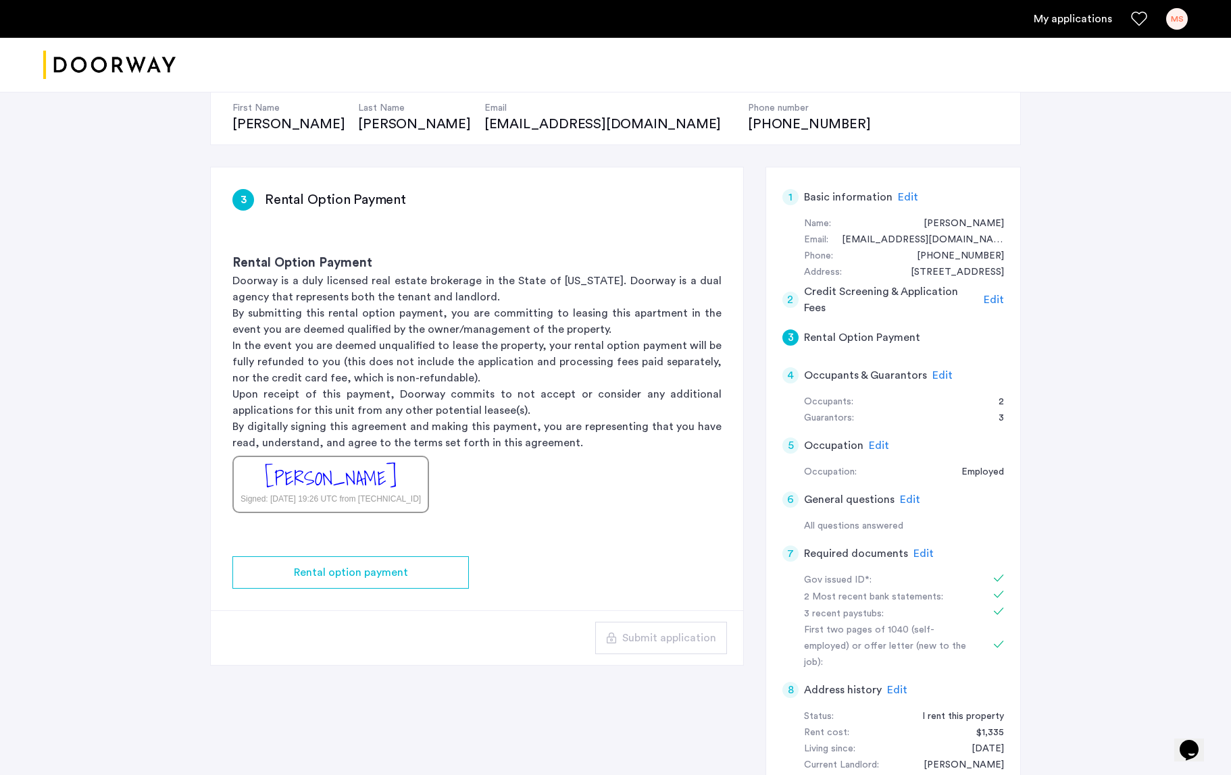
scroll to position [149, 0]
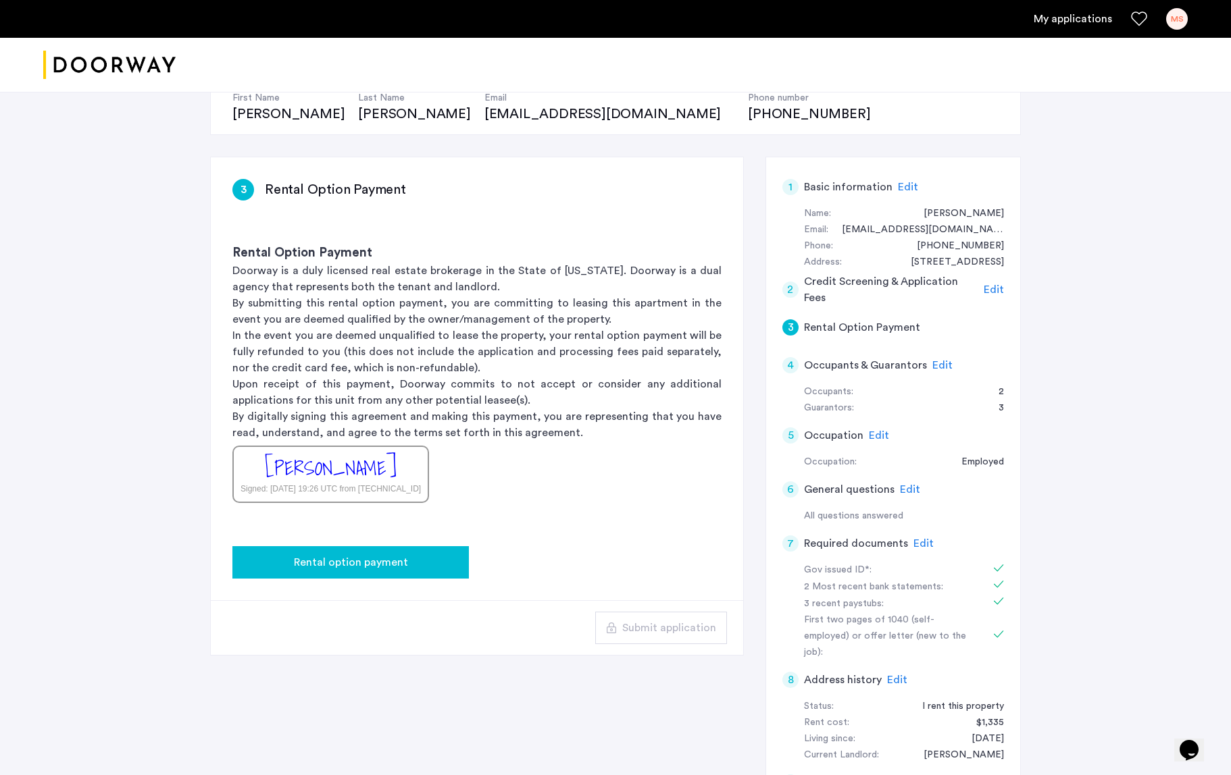
click at [373, 557] on span "Rental option payment" at bounding box center [351, 563] width 114 height 16
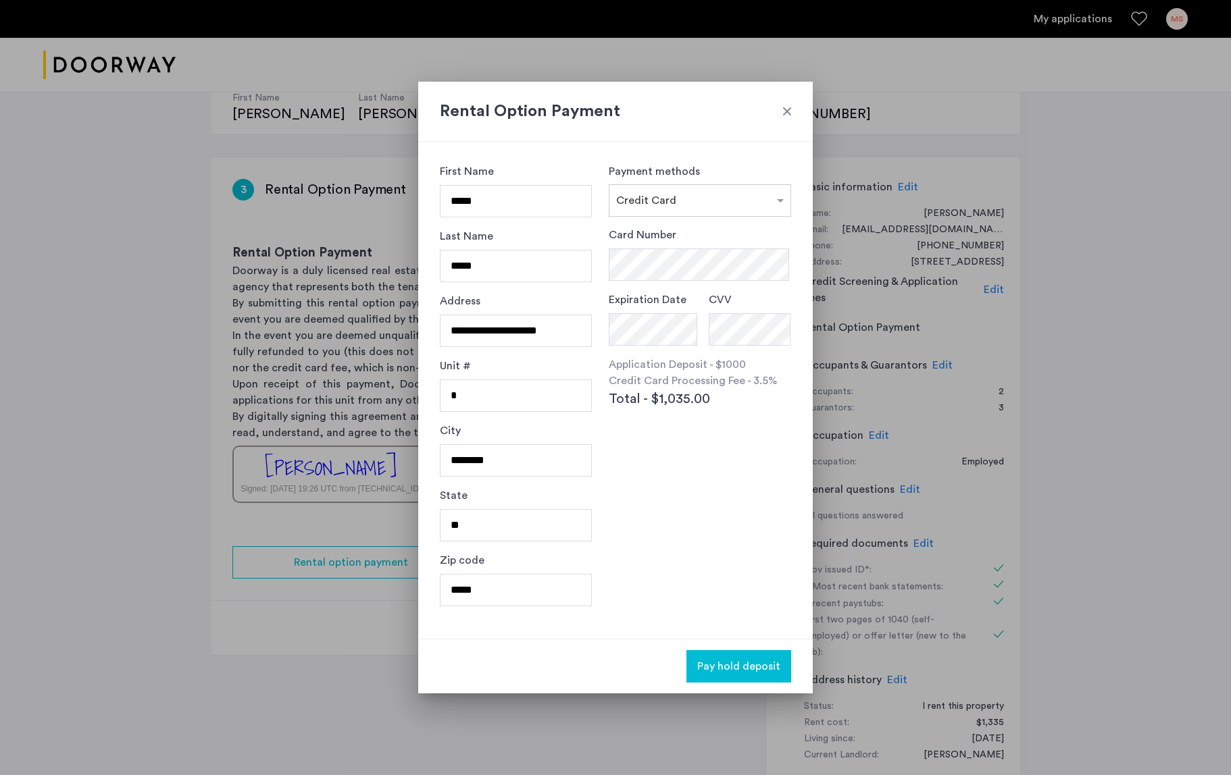
click at [787, 113] on div at bounding box center [787, 112] width 14 height 14
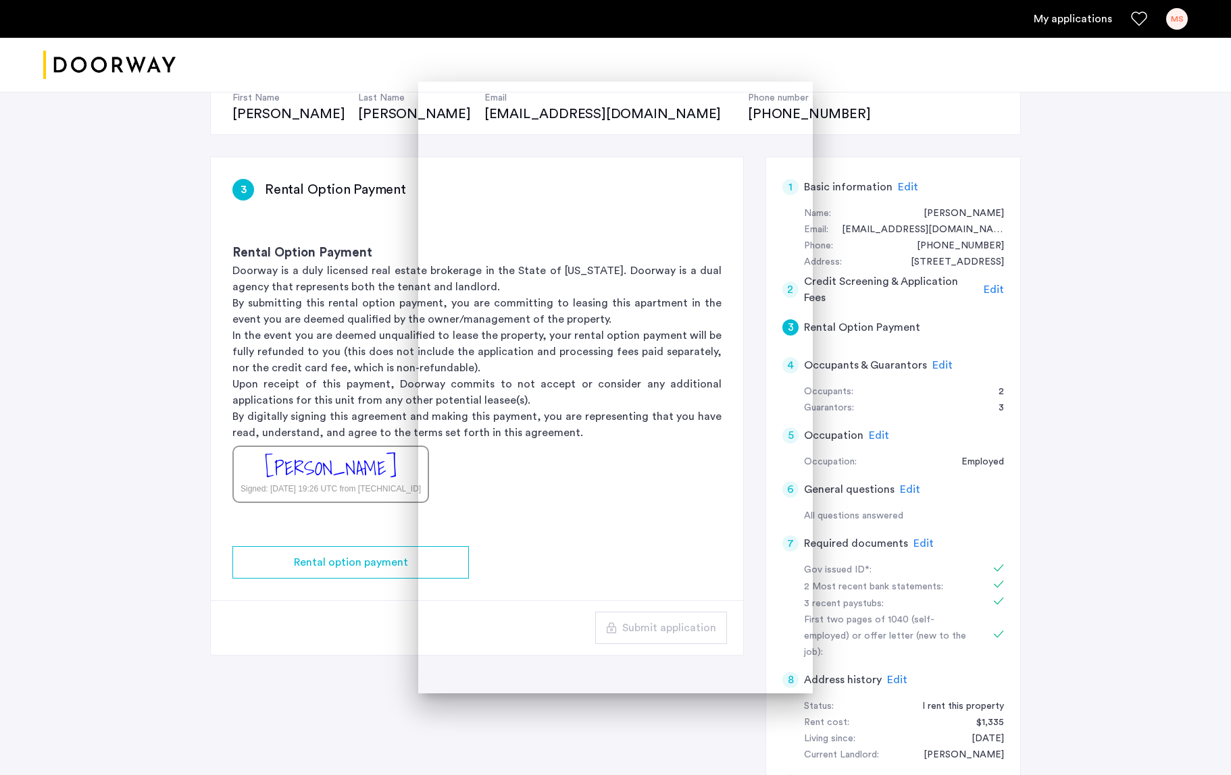
scroll to position [149, 0]
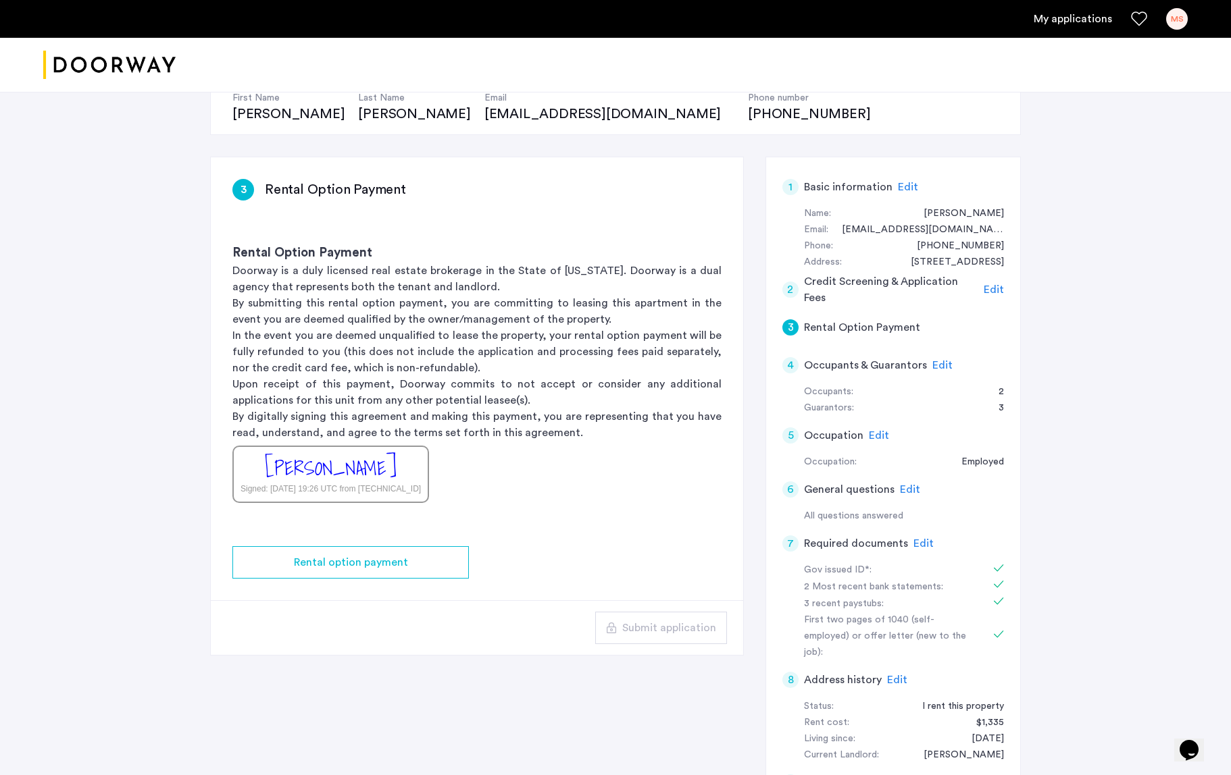
click at [754, 522] on div "3 Rental Option Payment Rental Option Payment Doorway is a duly licensed real e…" at bounding box center [615, 512] width 811 height 711
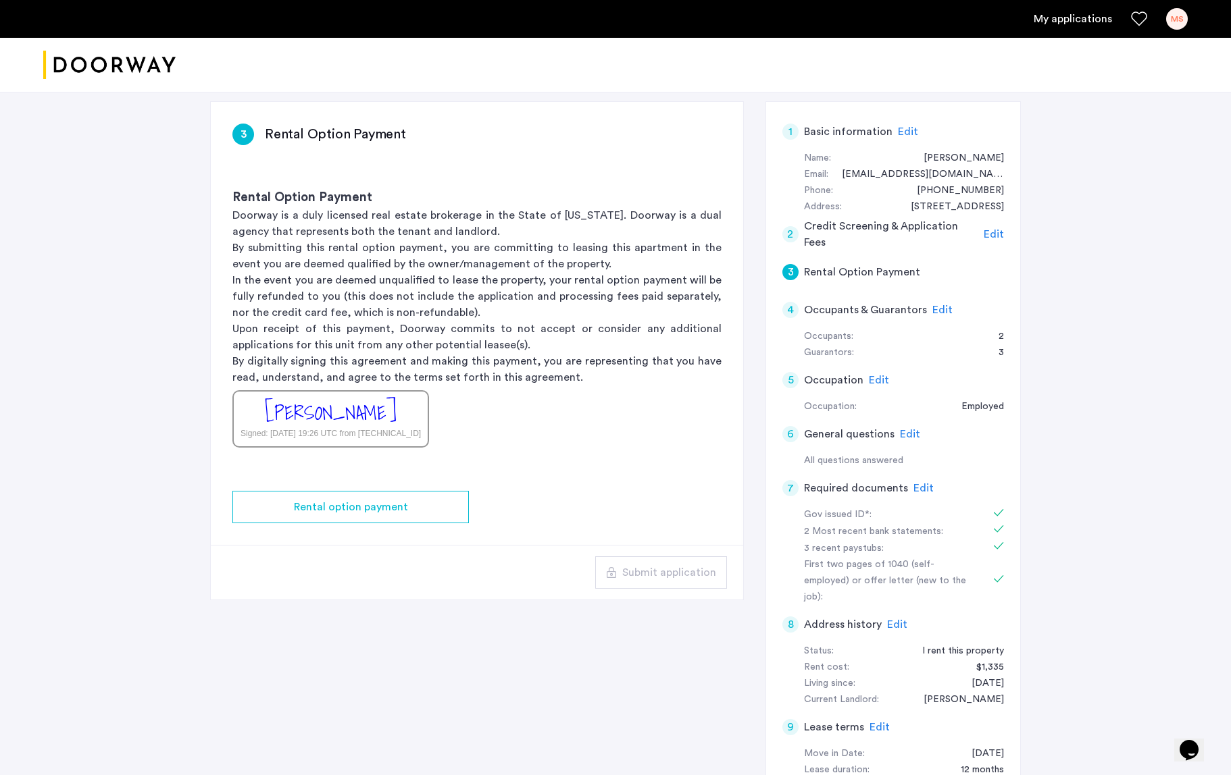
scroll to position [206, 0]
click at [933, 303] on span "Edit" at bounding box center [942, 308] width 20 height 11
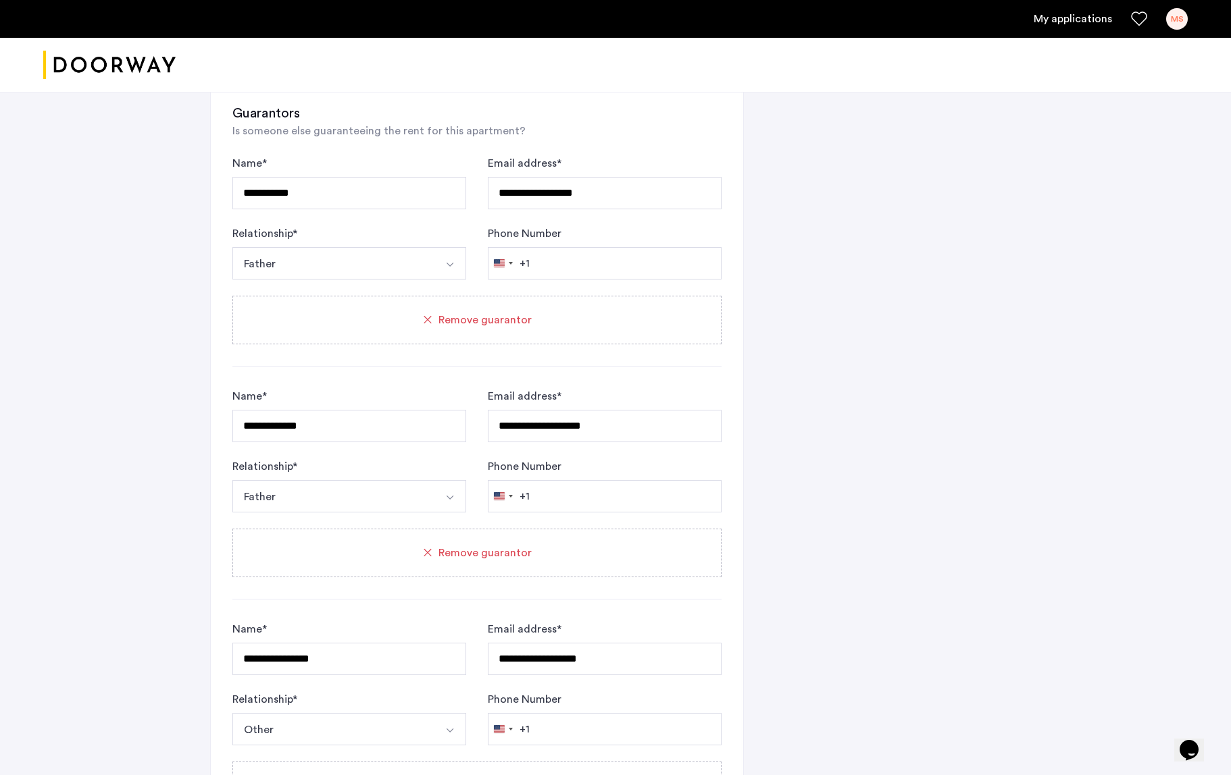
scroll to position [1015, 0]
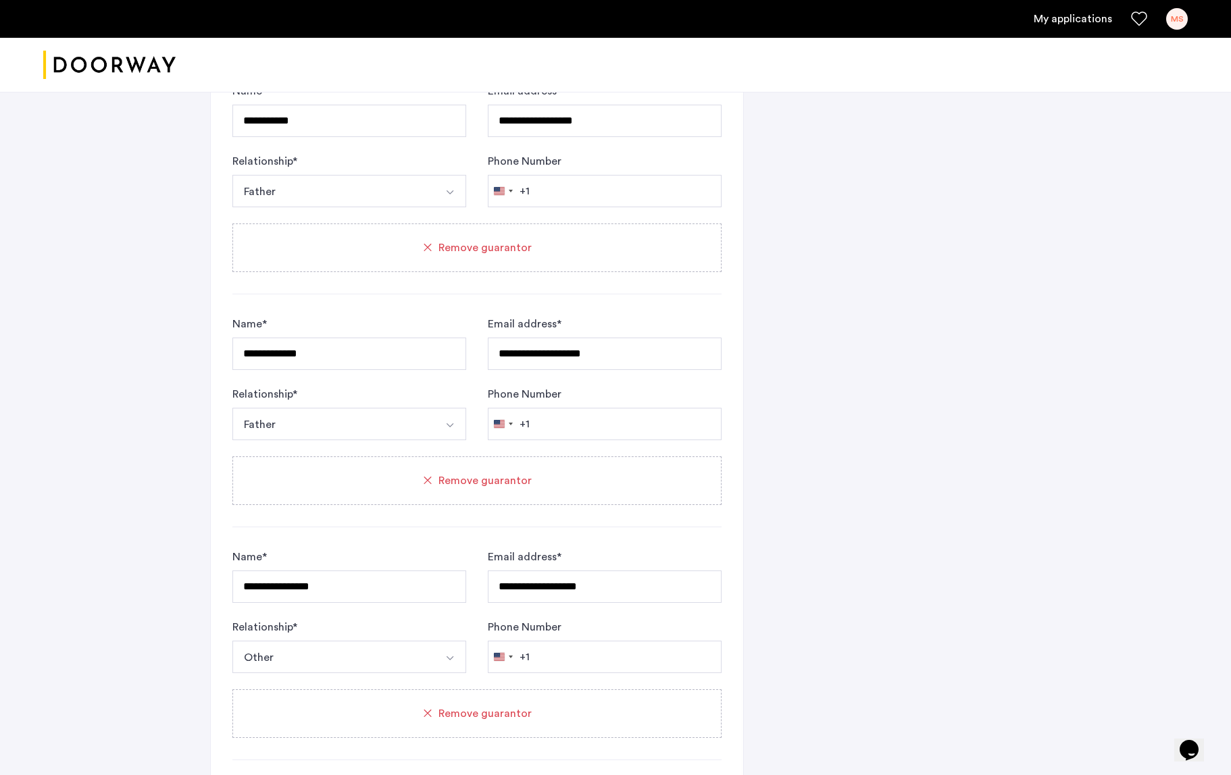
click at [492, 482] on span "Remove guarantor" at bounding box center [484, 481] width 93 height 16
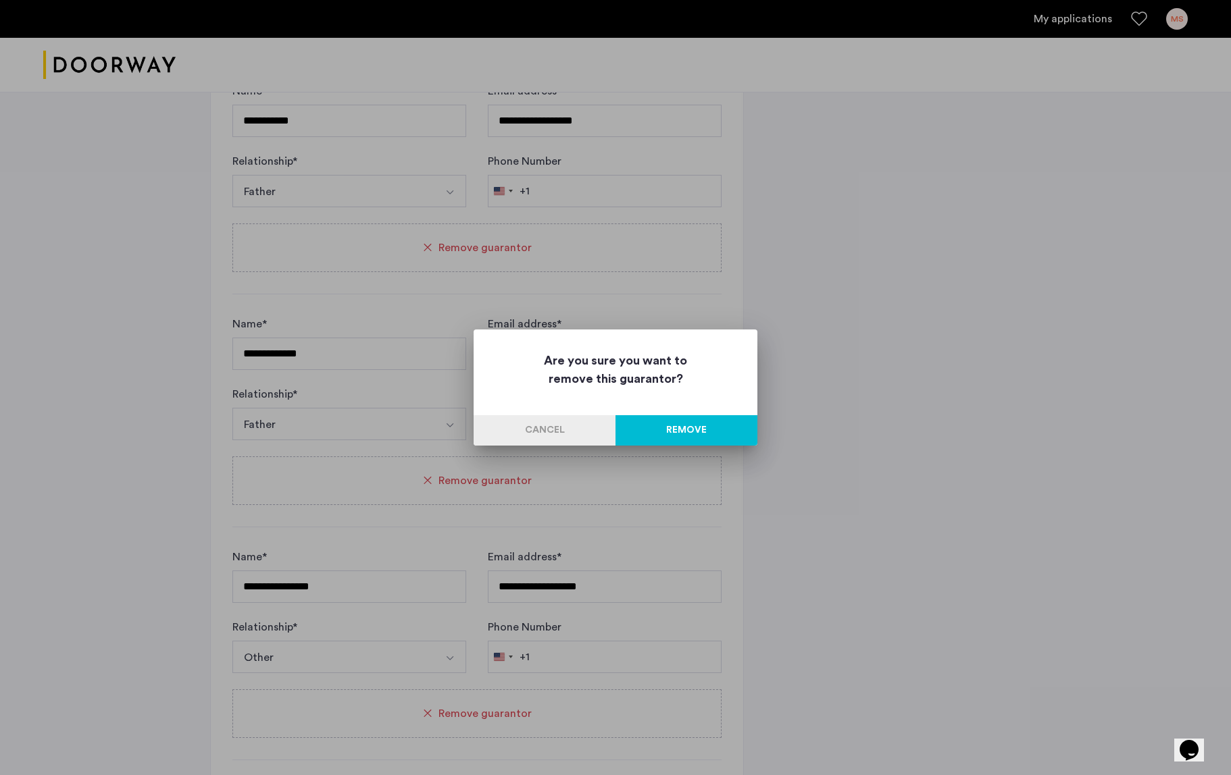
scroll to position [0, 0]
click at [699, 424] on button "Remove" at bounding box center [686, 430] width 142 height 30
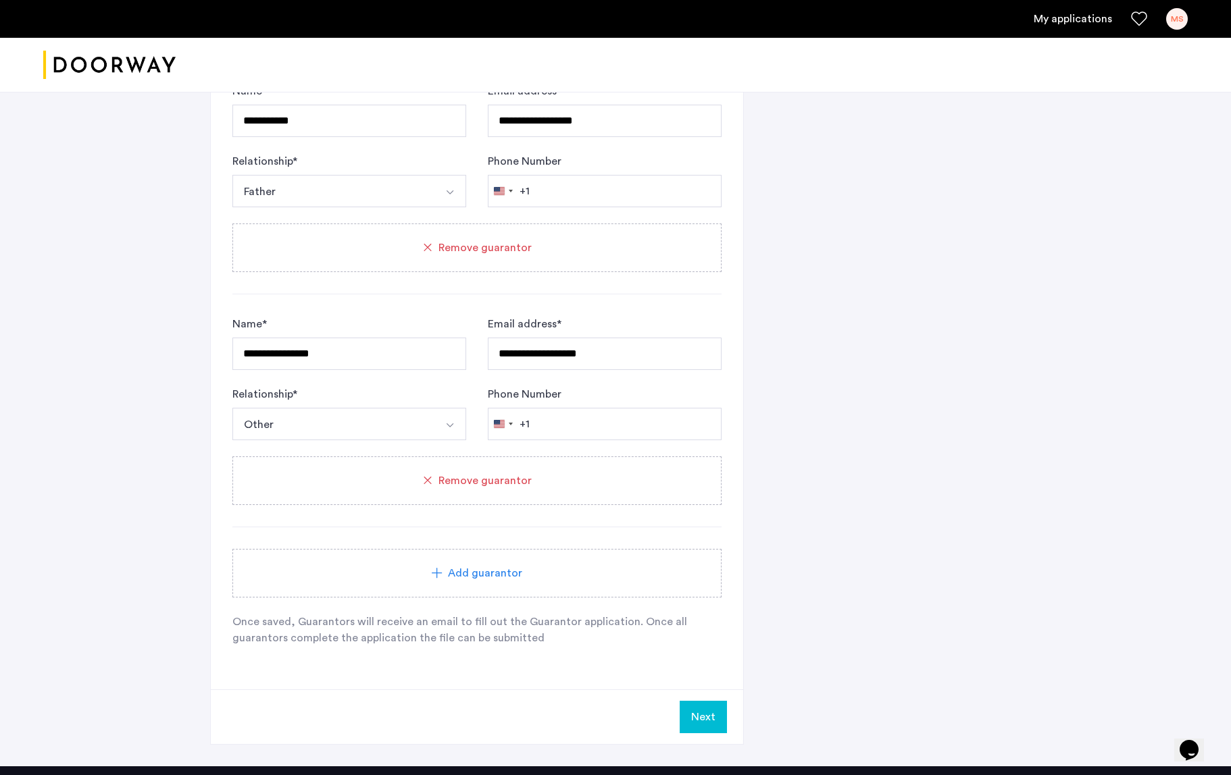
click at [720, 730] on button "Next" at bounding box center [703, 717] width 47 height 32
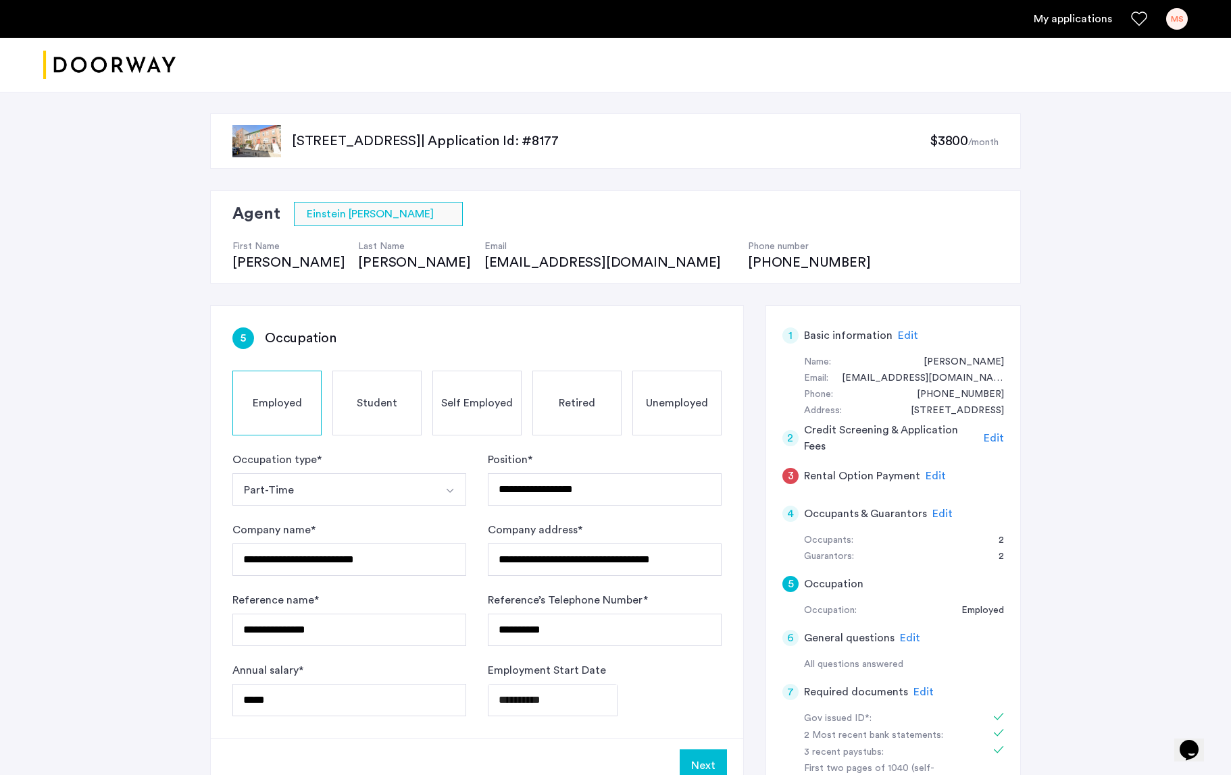
click at [935, 514] on span "Edit" at bounding box center [942, 514] width 20 height 11
